Goal: Transaction & Acquisition: Subscribe to service/newsletter

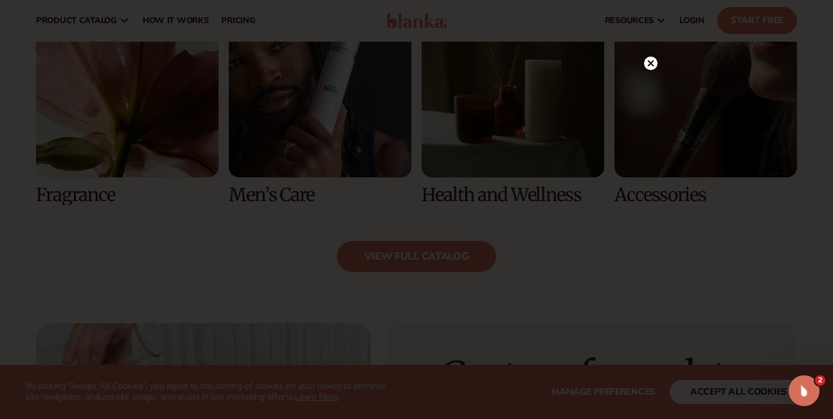
scroll to position [1212, 0]
click at [650, 58] on circle at bounding box center [650, 63] width 13 height 13
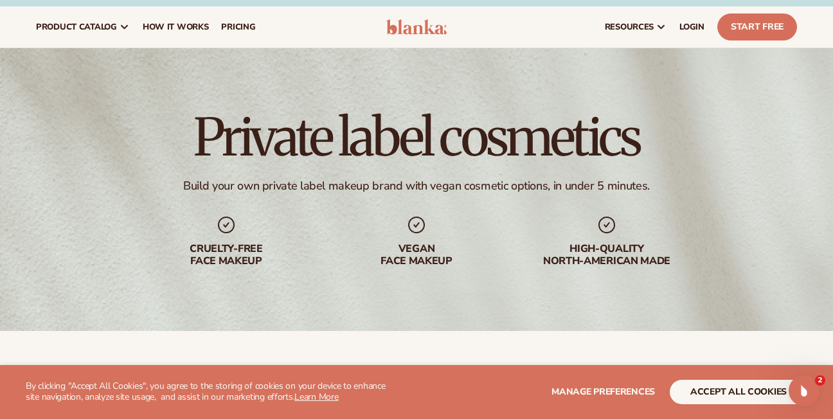
scroll to position [0, 0]
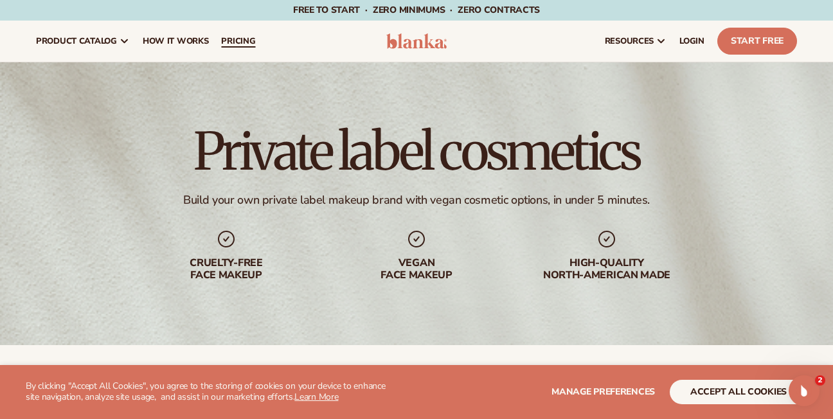
click at [232, 39] on span "pricing" at bounding box center [238, 41] width 34 height 10
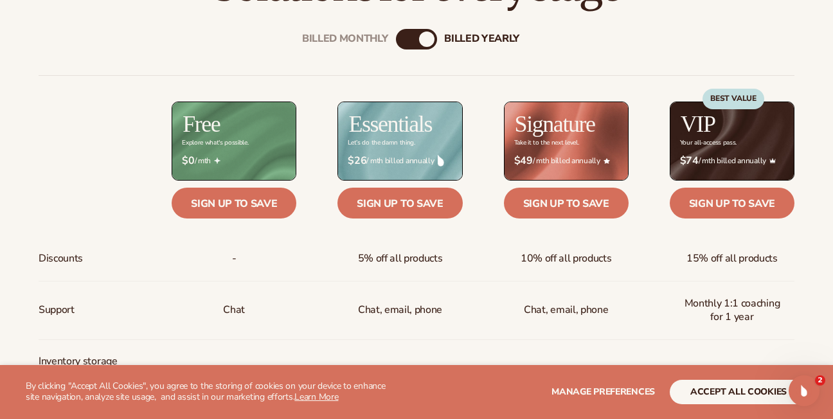
scroll to position [454, 0]
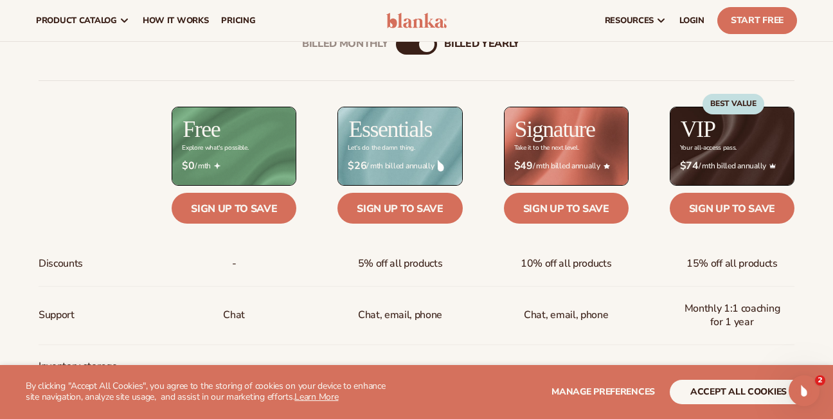
click at [425, 49] on div "billed Yearly" at bounding box center [426, 44] width 15 height 15
click at [425, 44] on div "billed Yearly" at bounding box center [426, 44] width 15 height 15
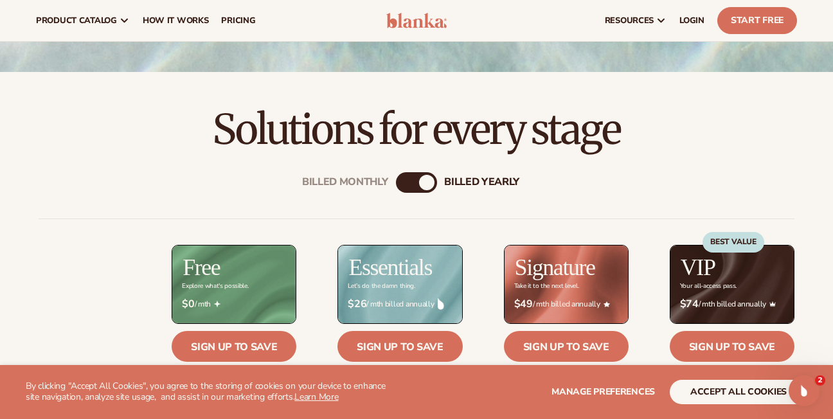
scroll to position [306, 0]
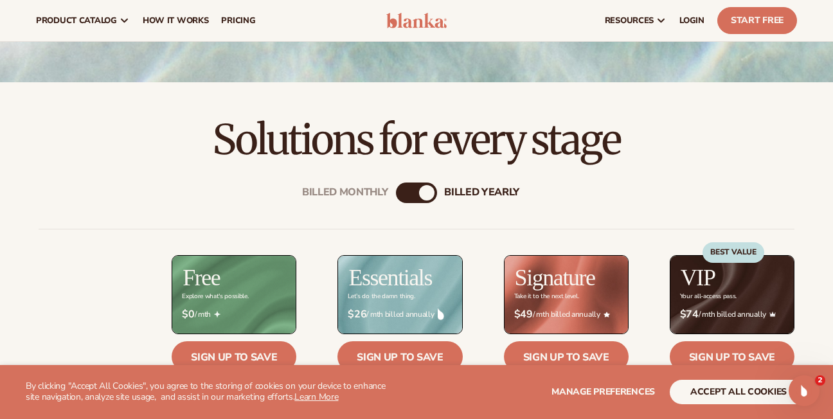
click at [421, 195] on div "billed Yearly" at bounding box center [426, 192] width 15 height 15
drag, startPoint x: 425, startPoint y: 191, endPoint x: 400, endPoint y: 188, distance: 26.0
click at [400, 188] on div "Billed Monthly billed Yearly" at bounding box center [416, 192] width 41 height 21
drag, startPoint x: 400, startPoint y: 188, endPoint x: 334, endPoint y: 193, distance: 65.8
click at [334, 193] on div "Billed Monthly" at bounding box center [345, 192] width 86 height 12
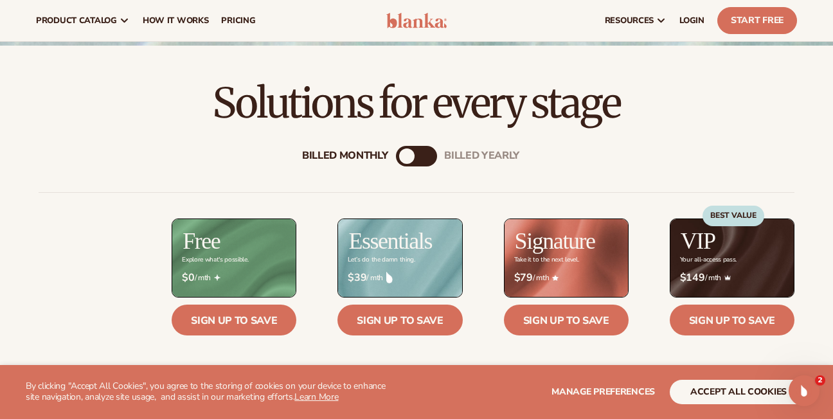
scroll to position [327, 0]
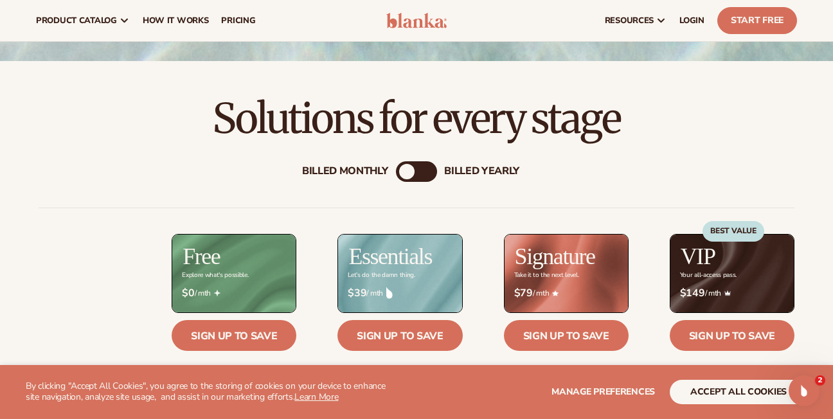
click at [468, 166] on div "billed Yearly" at bounding box center [481, 171] width 75 height 12
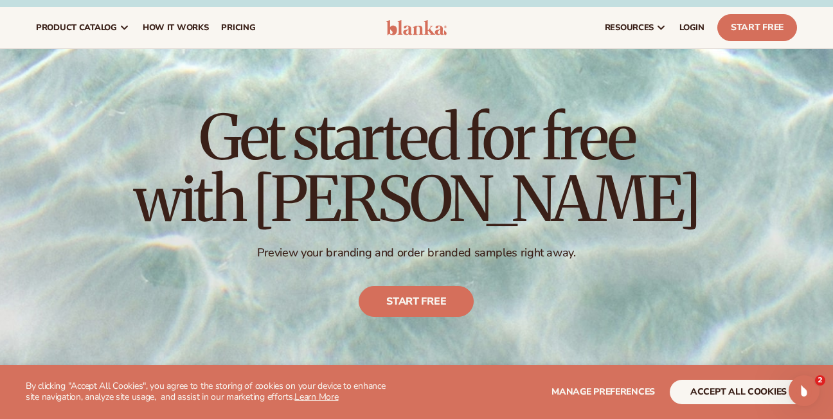
scroll to position [0, 0]
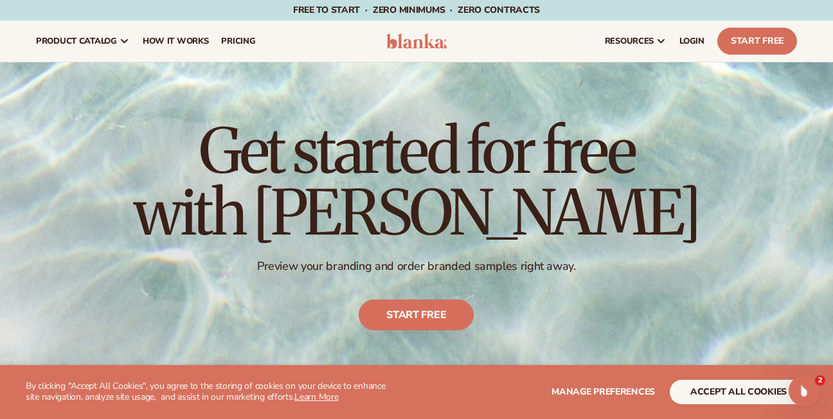
click at [642, 154] on div "Get started for free with [PERSON_NAME] Preview your branding and order branded…" at bounding box center [416, 225] width 833 height 326
